Goal: Navigation & Orientation: Find specific page/section

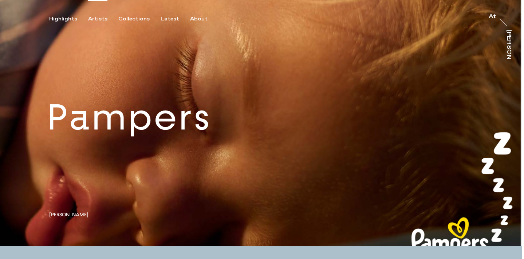
click at [88, 19] on div "Artists" at bounding box center [97, 19] width 19 height 7
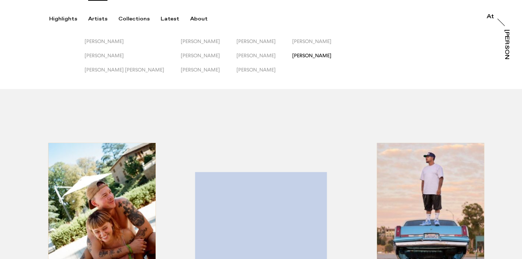
click at [292, 57] on span "[PERSON_NAME]" at bounding box center [311, 55] width 39 height 6
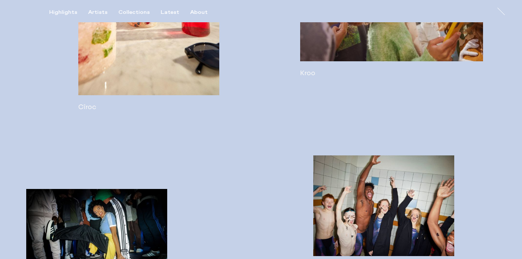
scroll to position [1304, 0]
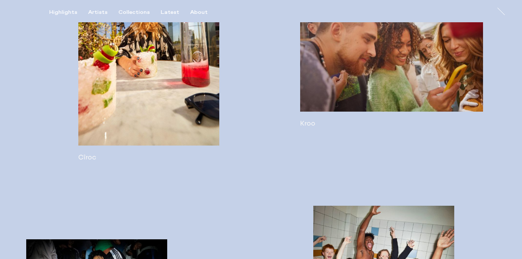
click at [390, 81] on link at bounding box center [391, 58] width 183 height 138
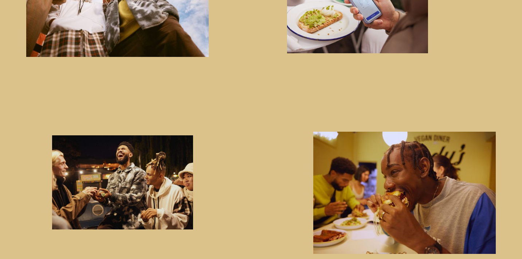
scroll to position [1697, 0]
